Goal: Information Seeking & Learning: Learn about a topic

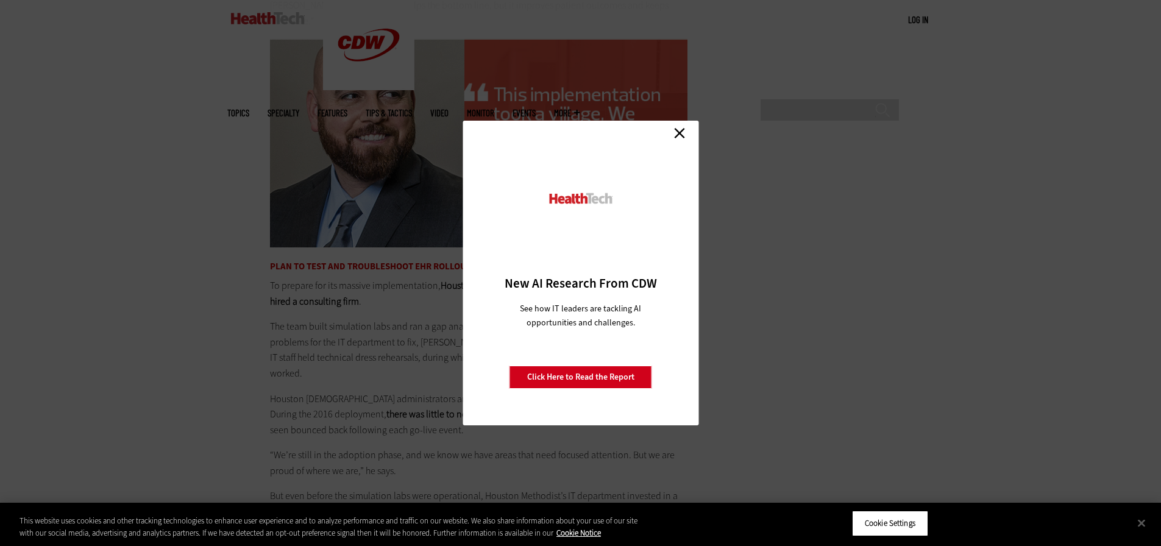
scroll to position [2315, 0]
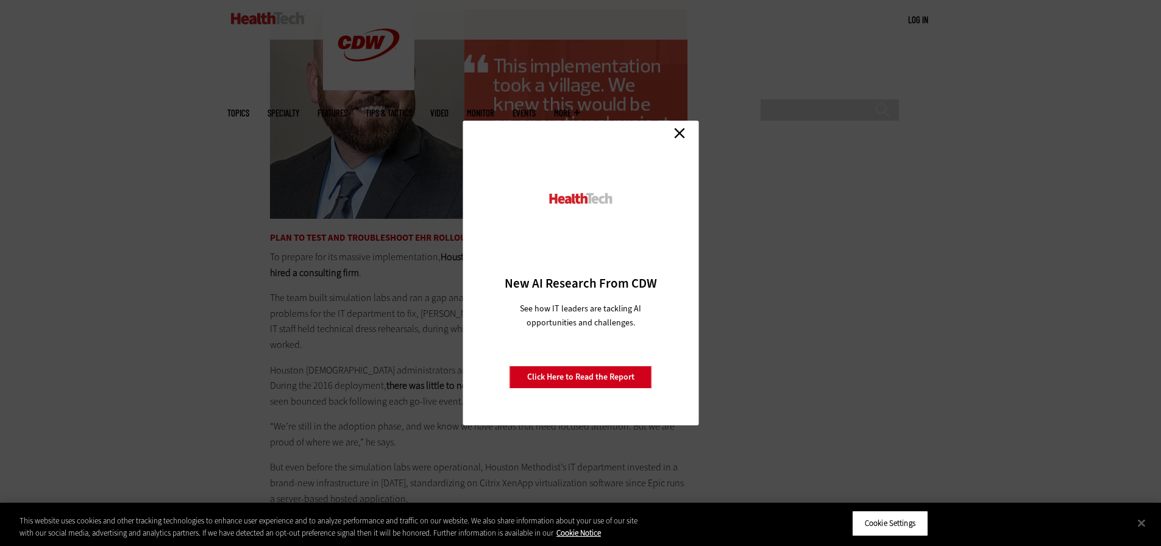
click at [677, 134] on link "Close" at bounding box center [679, 133] width 18 height 18
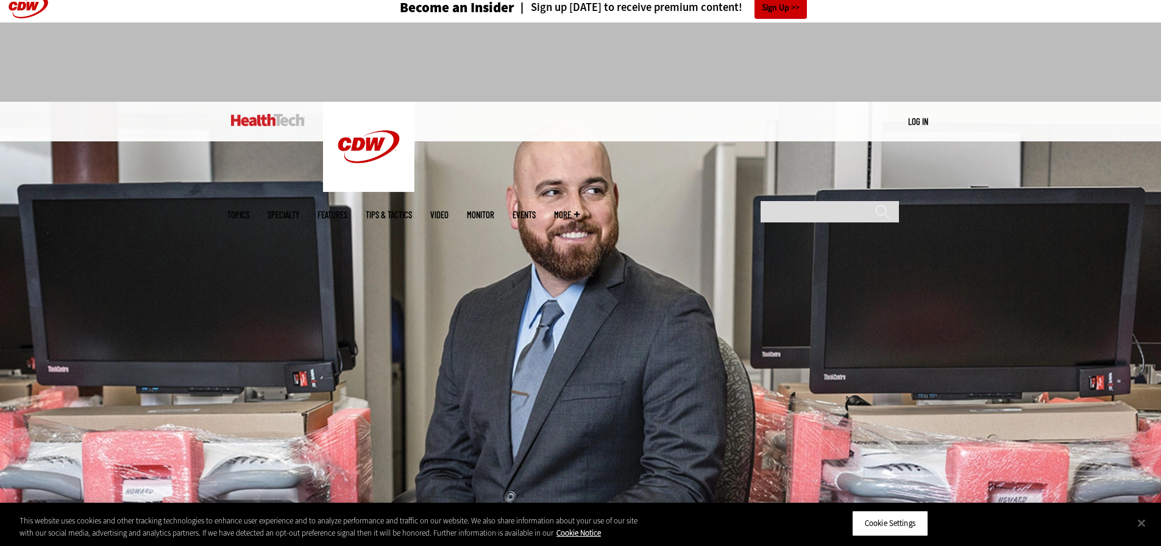
scroll to position [0, 0]
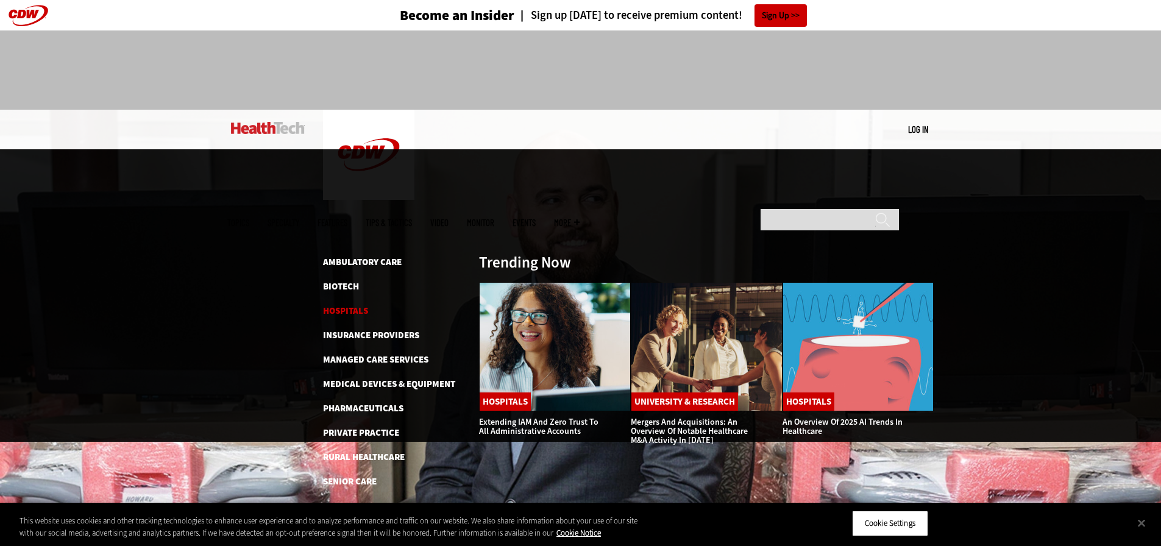
click at [352, 305] on link "Hospitals" at bounding box center [345, 311] width 45 height 12
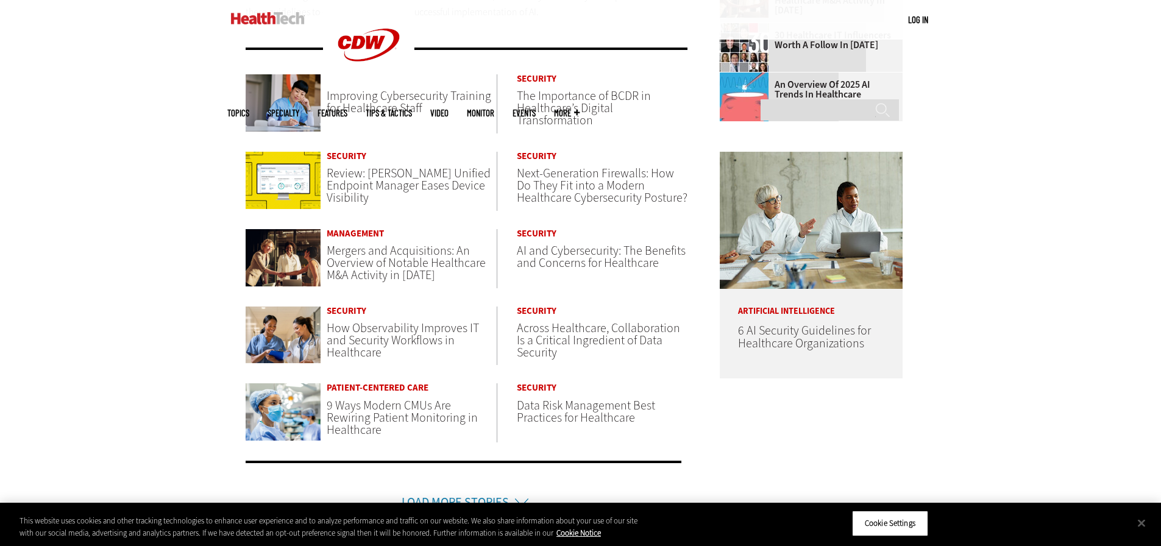
scroll to position [548, 0]
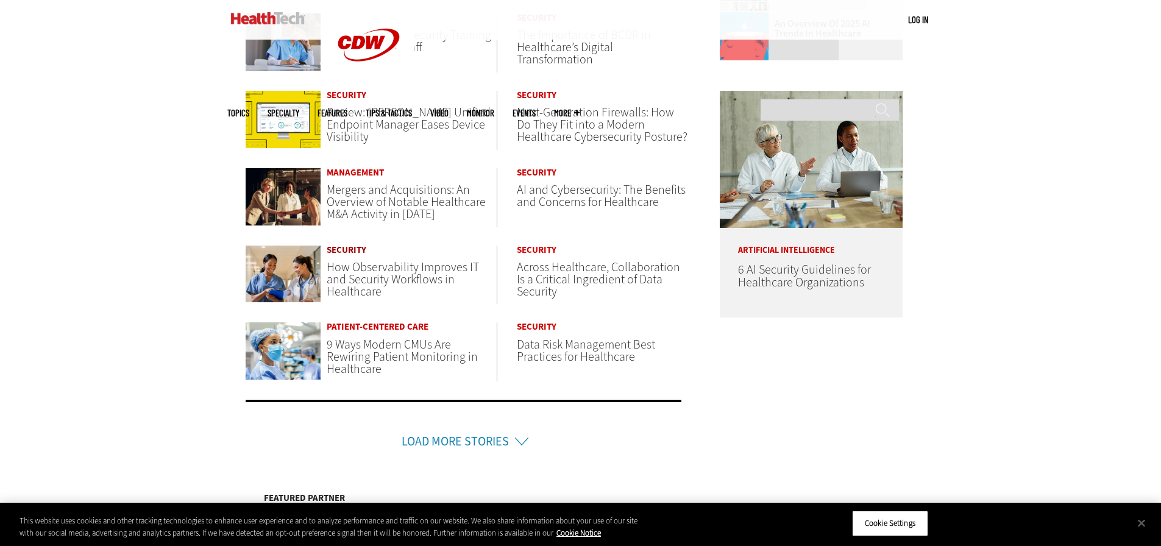
click at [352, 248] on link "Security" at bounding box center [412, 250] width 170 height 9
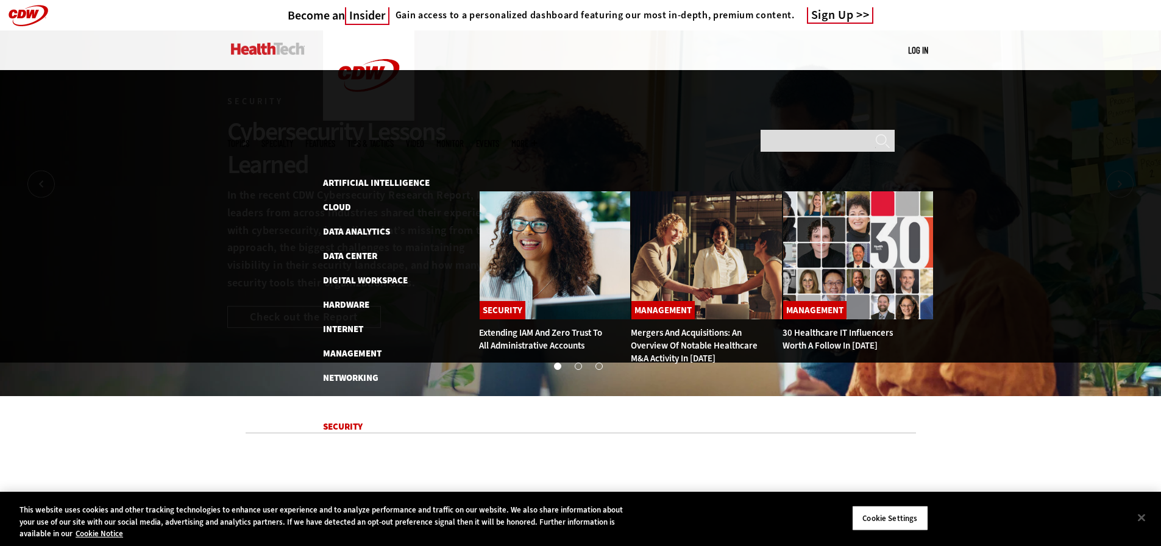
click at [348, 420] on link "Security" at bounding box center [343, 426] width 40 height 12
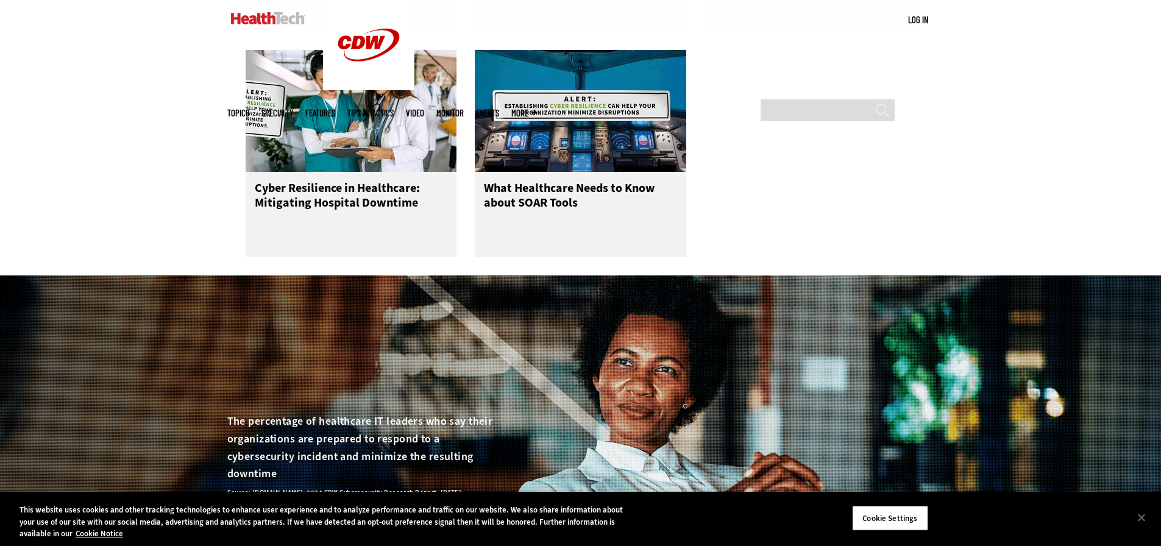
scroll to position [792, 0]
